Goal: Task Accomplishment & Management: Use online tool/utility

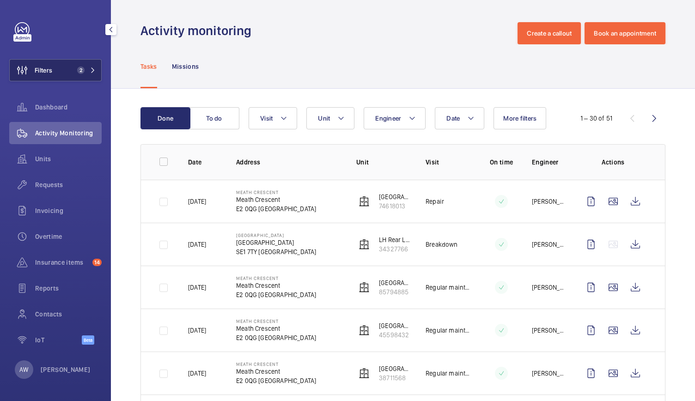
scroll to position [1003, 0]
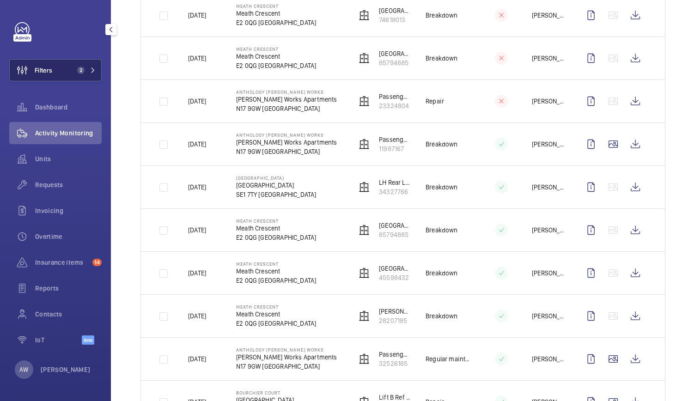
click at [89, 68] on span "2" at bounding box center [85, 70] width 22 height 7
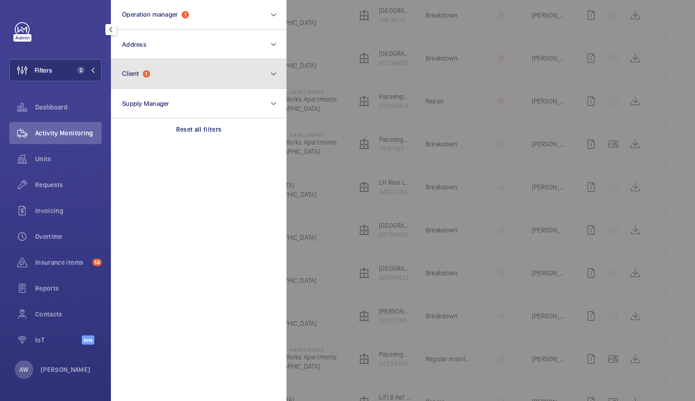
click at [180, 70] on button "Client 1" at bounding box center [199, 74] width 176 height 30
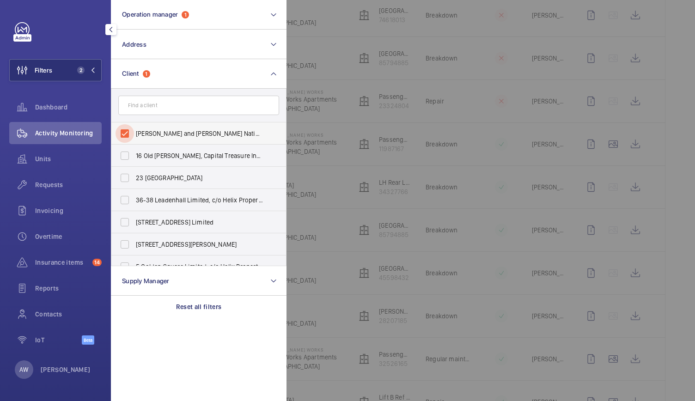
click at [126, 138] on input "[PERSON_NAME] and [PERSON_NAME] National Lift Contract" at bounding box center [125, 133] width 18 height 18
checkbox input "false"
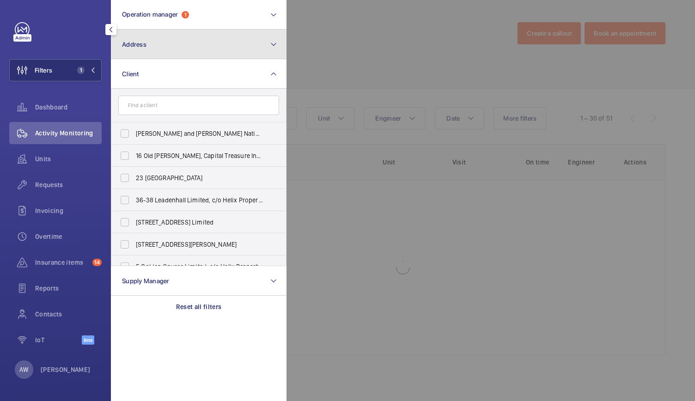
click at [158, 37] on button "Address" at bounding box center [199, 45] width 176 height 30
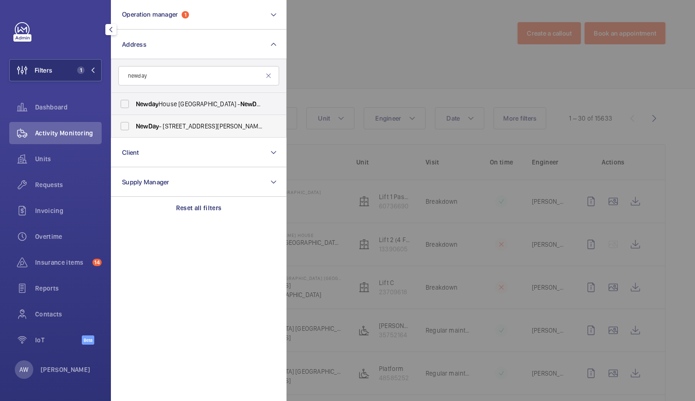
type input "newday"
click at [169, 133] on label "NewDay - [STREET_ADDRESS][PERSON_NAME]" at bounding box center [191, 126] width 161 height 22
click at [134, 133] on input "NewDay - [STREET_ADDRESS][PERSON_NAME]" at bounding box center [125, 126] width 18 height 18
checkbox input "true"
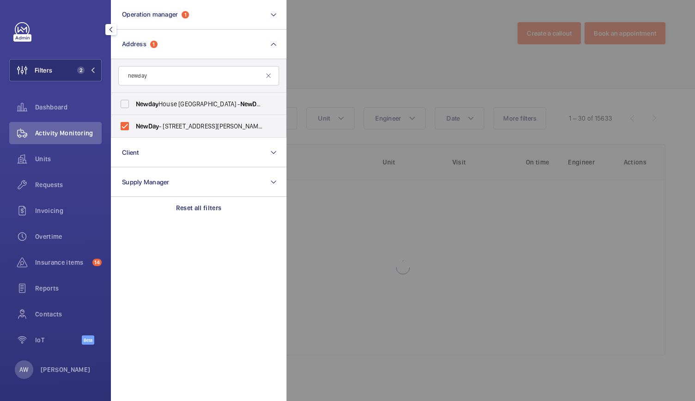
click at [408, 63] on div at bounding box center [634, 200] width 695 height 401
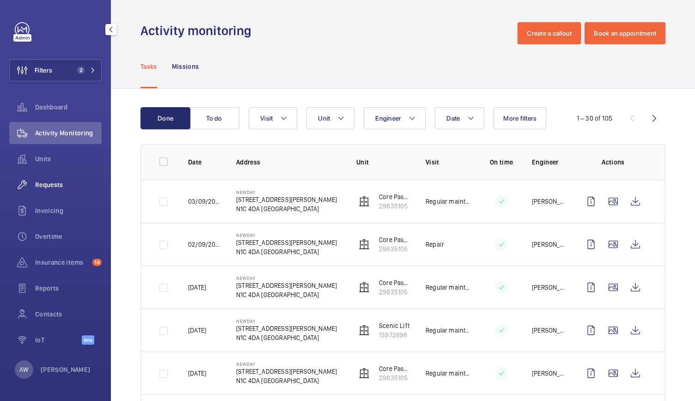
click at [51, 181] on span "Requests" at bounding box center [68, 184] width 67 height 9
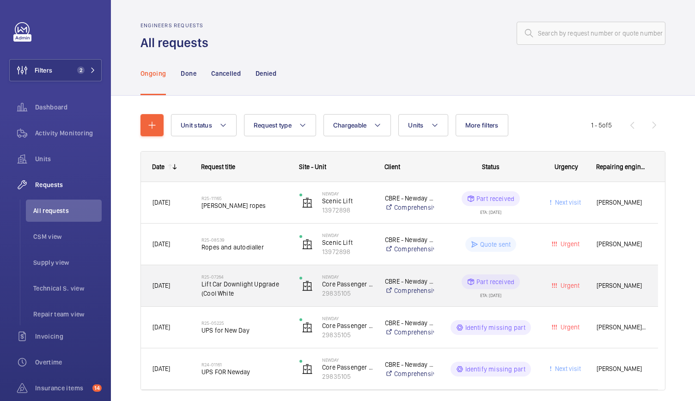
scroll to position [33, 0]
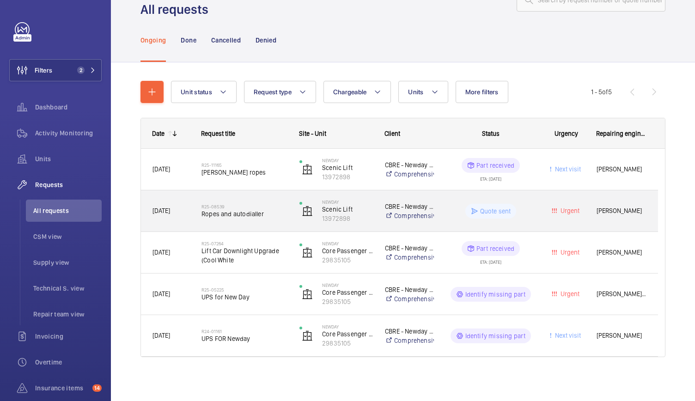
click at [270, 215] on span "Ropes and autodialler" at bounding box center [245, 213] width 86 height 9
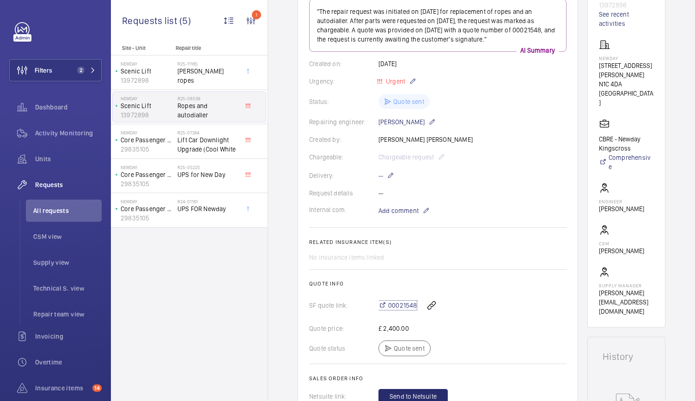
scroll to position [120, 0]
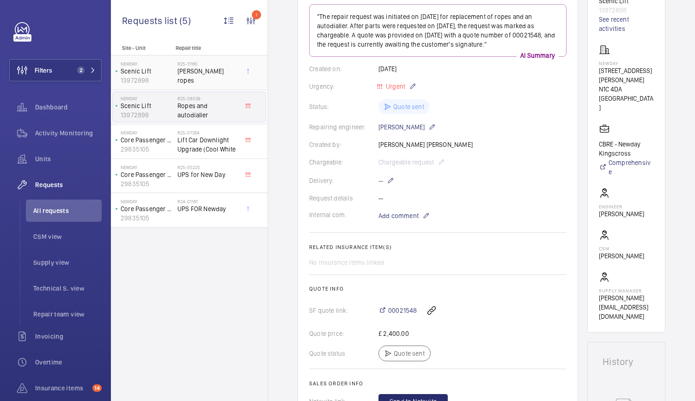
click at [185, 55] on div "NewDay Scenic Lift 13972898 R25-11165 [PERSON_NAME] ropes" at bounding box center [189, 72] width 157 height 35
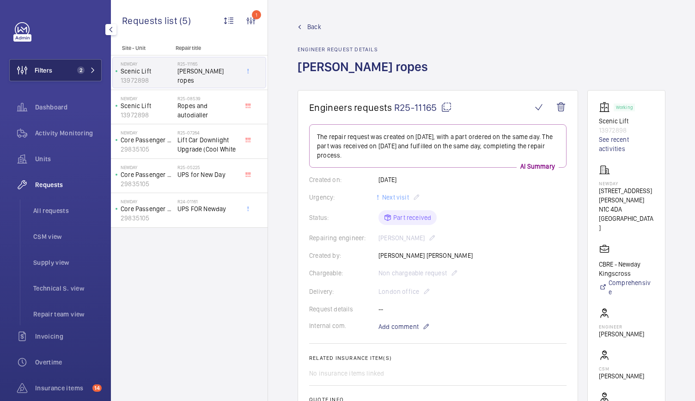
click at [49, 73] on span "Filters" at bounding box center [44, 70] width 18 height 9
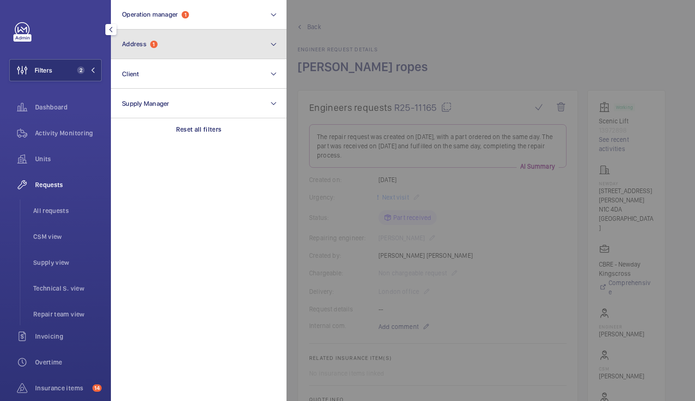
click at [139, 46] on span "Address" at bounding box center [134, 43] width 25 height 7
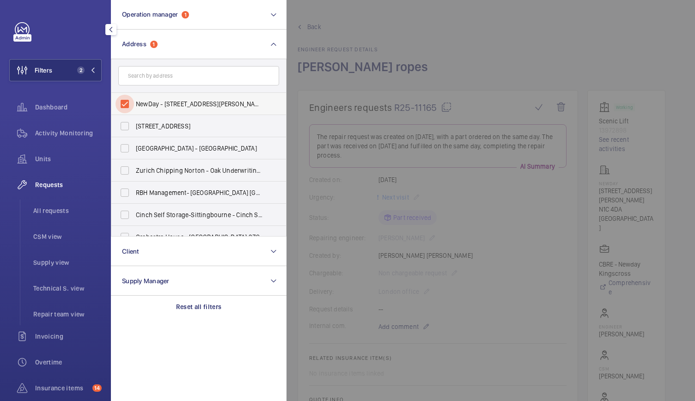
click at [130, 104] on input "NewDay - [STREET_ADDRESS][PERSON_NAME]" at bounding box center [125, 104] width 18 height 18
checkbox input "false"
click at [145, 83] on input "text" at bounding box center [198, 75] width 161 height 19
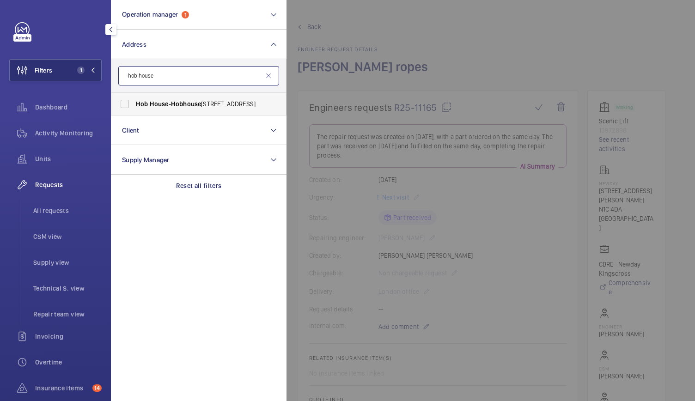
type input "hob house"
click at [145, 105] on span "Hob" at bounding box center [142, 103] width 12 height 7
click at [134, 105] on input "[GEOGRAPHIC_DATA] - [STREET_ADDRESS]" at bounding box center [125, 104] width 18 height 18
checkbox input "true"
click at [73, 136] on span "Activity Monitoring" at bounding box center [68, 133] width 67 height 9
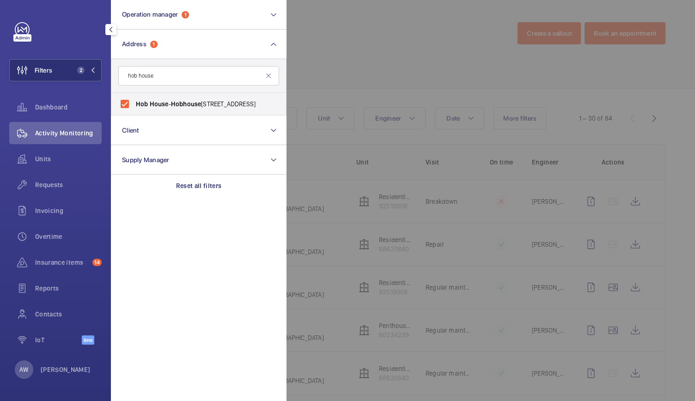
click at [522, 246] on div at bounding box center [634, 200] width 695 height 401
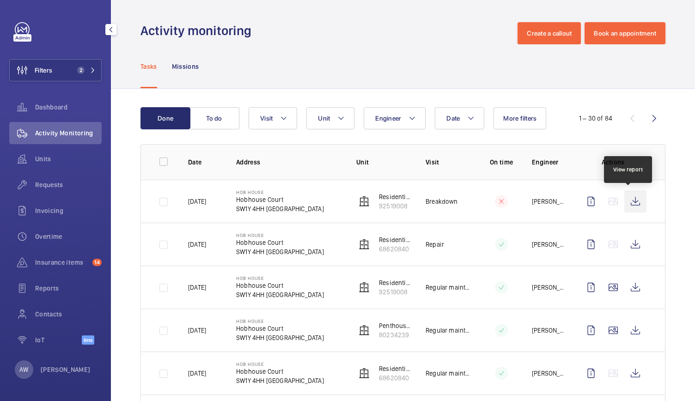
click at [636, 203] on wm-front-icon-button at bounding box center [636, 201] width 22 height 22
